Goal: Information Seeking & Learning: Learn about a topic

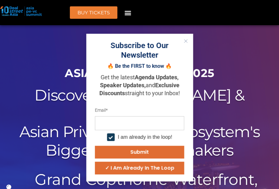
click at [183, 40] on button "Close" at bounding box center [185, 41] width 8 height 8
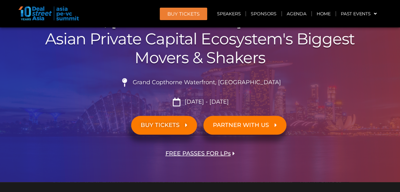
scroll to position [79, 0]
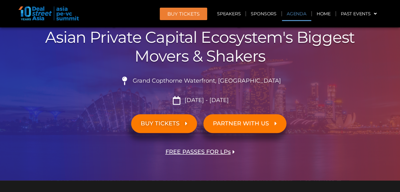
click at [278, 14] on link "Agenda" at bounding box center [296, 13] width 29 height 15
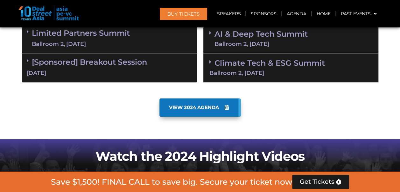
scroll to position [461, 0]
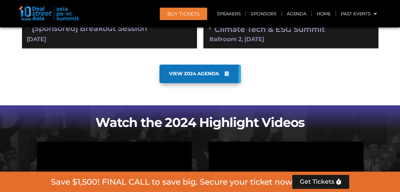
click at [222, 72] on span "VIEW 2024 AGENDA" at bounding box center [199, 74] width 60 height 6
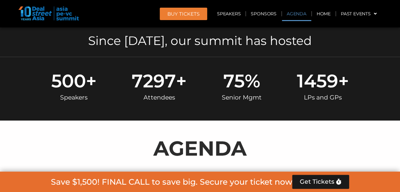
scroll to position [365, 0]
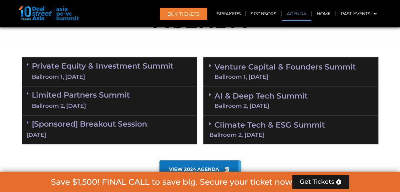
click at [26, 65] on div "Private Equity & Investment Summit Ballroom 1, [DATE]" at bounding box center [109, 71] width 175 height 29
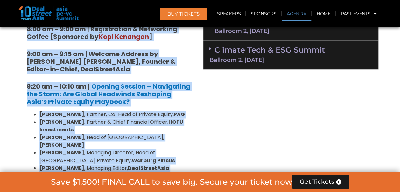
scroll to position [459, 0]
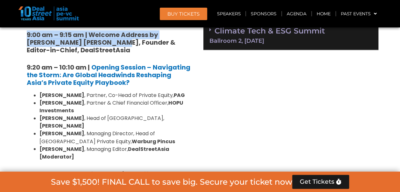
drag, startPoint x: 27, startPoint y: 104, endPoint x: 98, endPoint y: 40, distance: 95.7
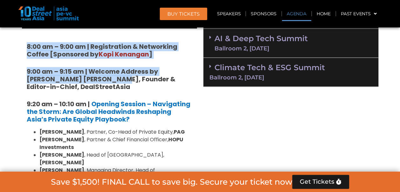
scroll to position [427, 0]
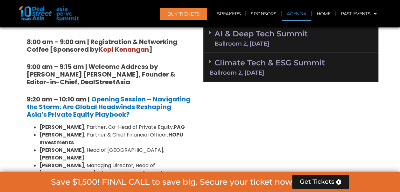
drag, startPoint x: 140, startPoint y: 93, endPoint x: 125, endPoint y: 89, distance: 14.8
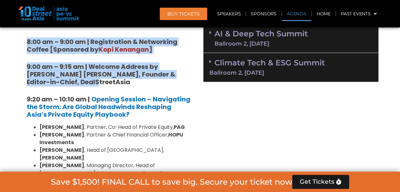
drag, startPoint x: 89, startPoint y: 84, endPoint x: 30, endPoint y: 40, distance: 73.2
drag, startPoint x: 30, startPoint y: 40, endPoint x: 53, endPoint y: 40, distance: 23.6
copy div ":00 am – 9:00 am | Registration & Networking Coffee [Sponsored by Kopi Kenangan…"
click at [92, 73] on strong "9:00 am – 9:15 am | Welcome Address by [PERSON_NAME] [PERSON_NAME], Founder & E…" at bounding box center [101, 74] width 149 height 24
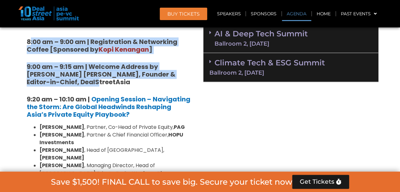
click at [79, 42] on strong "8:00 am – 9:00 am | Registration & Networking Coffee [Sponsored by [PERSON_NAME…" at bounding box center [102, 45] width 151 height 17
drag, startPoint x: 27, startPoint y: 42, endPoint x: 82, endPoint y: 81, distance: 67.2
drag, startPoint x: 82, startPoint y: 81, endPoint x: 58, endPoint y: 73, distance: 25.2
copy div "8:00 am – 9:00 am | Registration & Networking Coffee [Sponsored by [PERSON_NAME…"
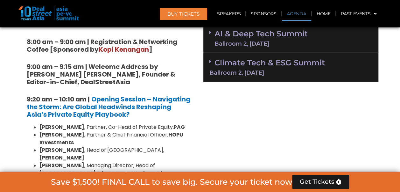
click at [32, 101] on strong "9:20 am – 10:10 am |" at bounding box center [58, 99] width 63 height 9
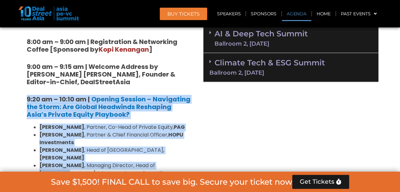
drag, startPoint x: 27, startPoint y: 99, endPoint x: 192, endPoint y: 159, distance: 175.4
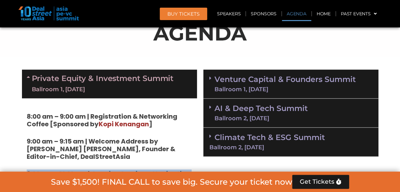
scroll to position [395, 0]
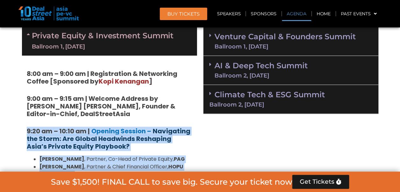
click at [155, 137] on strong "Navigating the Storm: Are Global Headwinds Reshaping Asia’s Private Equity Play…" at bounding box center [109, 138] width 164 height 24
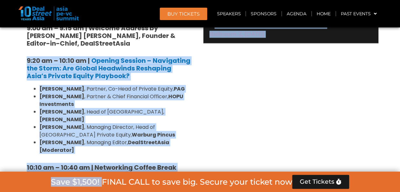
scroll to position [523, 0]
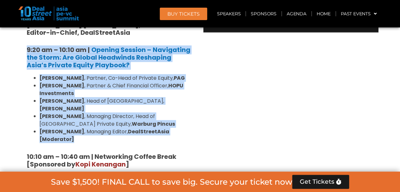
drag, startPoint x: 26, startPoint y: 80, endPoint x: 196, endPoint y: 123, distance: 175.2
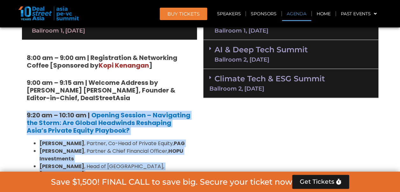
scroll to position [491, 0]
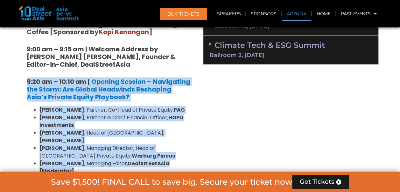
copy div "9:20 am – 10:10 am | Opening Session – Navigating the Storm: Are Global Headwin…"
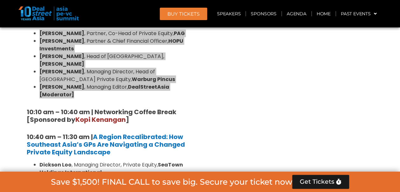
scroll to position [586, 0]
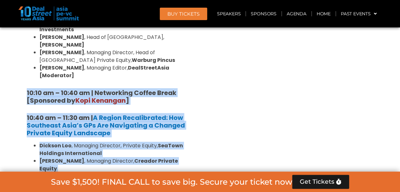
drag, startPoint x: 26, startPoint y: 76, endPoint x: 161, endPoint y: 166, distance: 161.8
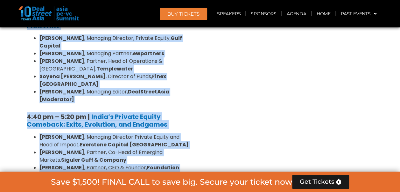
scroll to position [1338, 0]
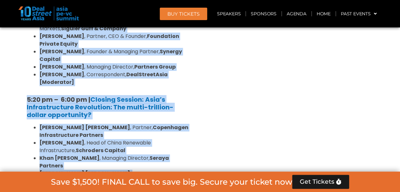
copy div "28:35 lo – 47:54 ip | Dolorsitam Consec Adipi [Elitseddo ei Temp Incididu ] 88:…"
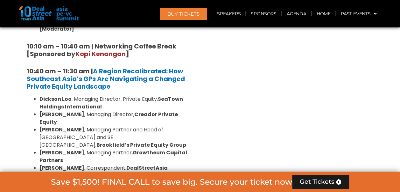
scroll to position [414, 0]
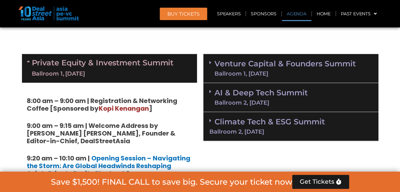
click at [35, 108] on strong "8:00 am – 9:00 am | Registration & Networking Coffee [Sponsored by [PERSON_NAME…" at bounding box center [102, 104] width 151 height 17
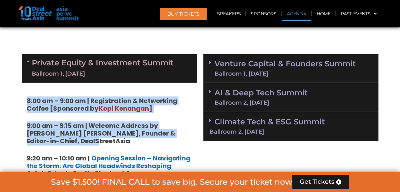
drag, startPoint x: 26, startPoint y: 100, endPoint x: 162, endPoint y: 140, distance: 141.1
drag, startPoint x: 162, startPoint y: 140, endPoint x: 106, endPoint y: 106, distance: 65.2
copy div "8:00 am – 9:00 am | Registration & Networking Coffee [Sponsored by [PERSON_NAME…"
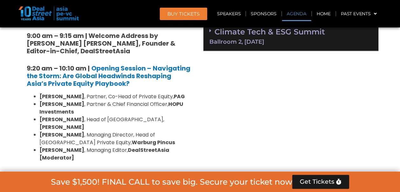
scroll to position [510, 0]
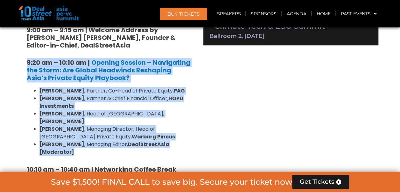
drag, startPoint x: 27, startPoint y: 62, endPoint x: 191, endPoint y: 138, distance: 180.5
copy div "9:20 am – 10:10 am | Opening Session – Navigating the Storm: Are Global Headwin…"
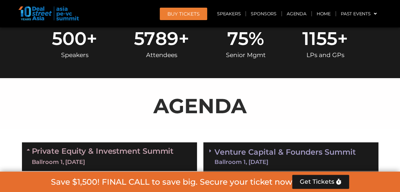
scroll to position [336, 0]
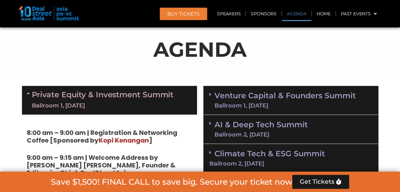
click at [231, 64] on p "AGENDA" at bounding box center [200, 49] width 357 height 31
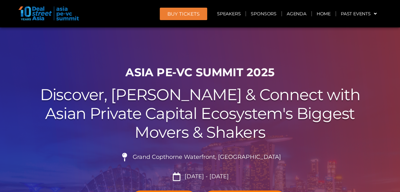
scroll to position [0, 0]
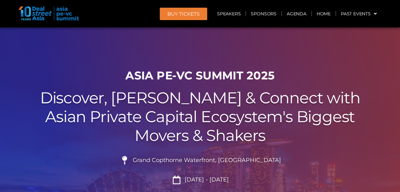
click at [172, 75] on h1 "ASIA PE-VC Summit 2025" at bounding box center [200, 75] width 357 height 13
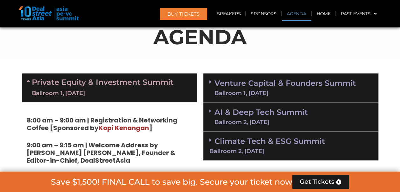
scroll to position [350, 0]
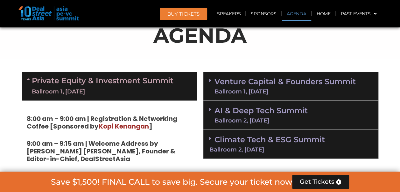
click at [247, 85] on link "Venture Capital & Founders​ Summit Ballroom 1, [DATE]" at bounding box center [285, 86] width 141 height 17
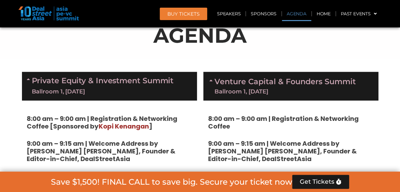
click at [216, 115] on strong "8:00 am – 9:00 am | Registration & Networking Coffee" at bounding box center [283, 122] width 151 height 17
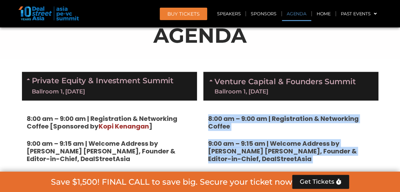
drag, startPoint x: 208, startPoint y: 115, endPoint x: 307, endPoint y: 170, distance: 112.6
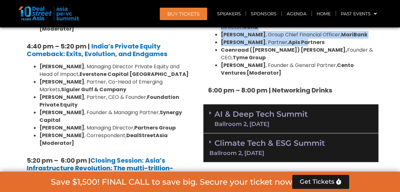
scroll to position [1224, 0]
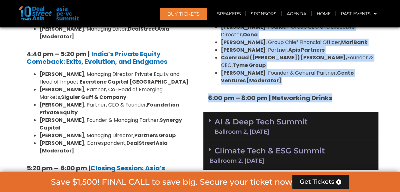
copy div "2:86 lo – 6:15 ip | Dolorsitamet & Consectetu Adipis 6:63 el – 1:31 se | Doeius…"
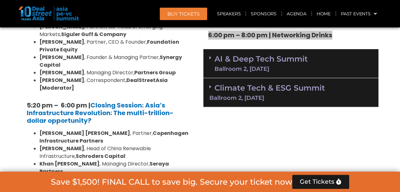
scroll to position [1288, 0]
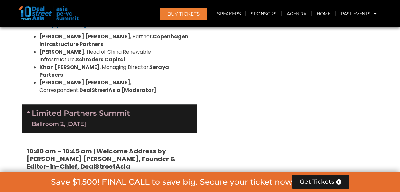
scroll to position [1351, 0]
